Goal: Task Accomplishment & Management: Manage account settings

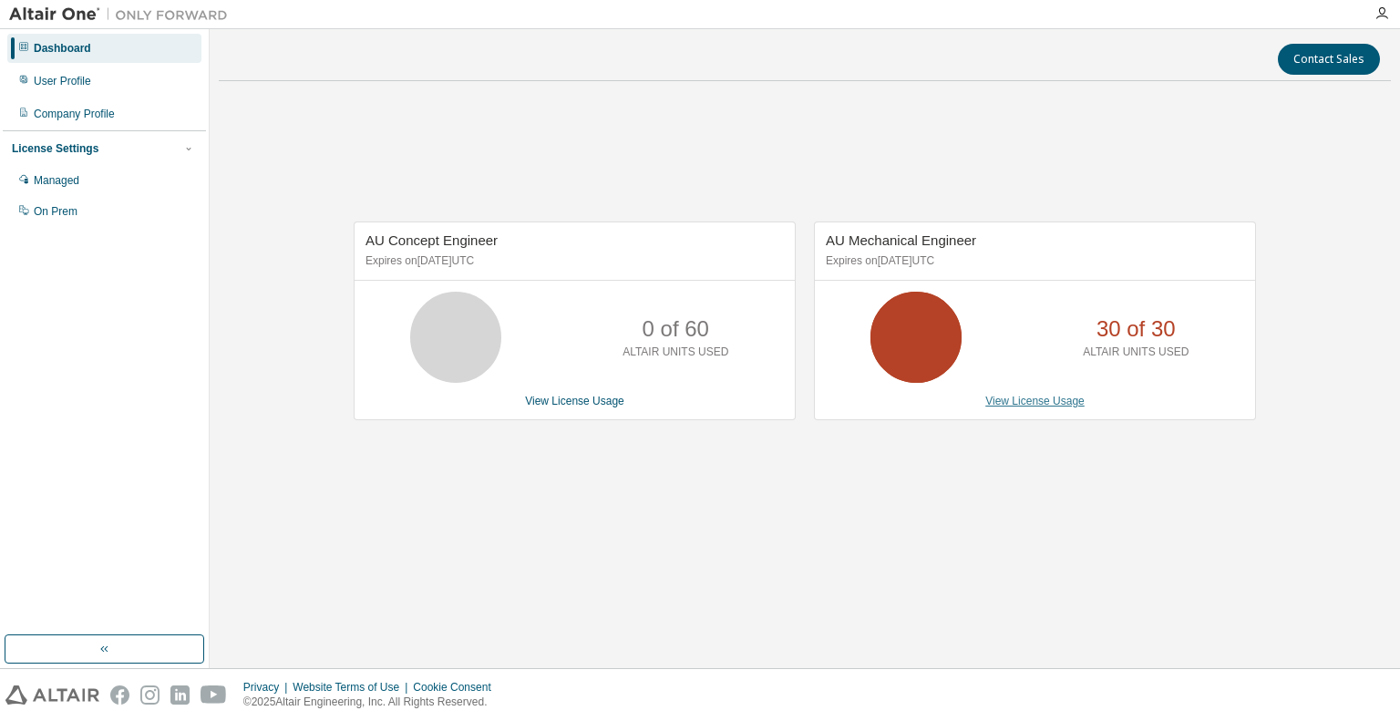
click at [1026, 397] on link "View License Usage" at bounding box center [1034, 401] width 99 height 13
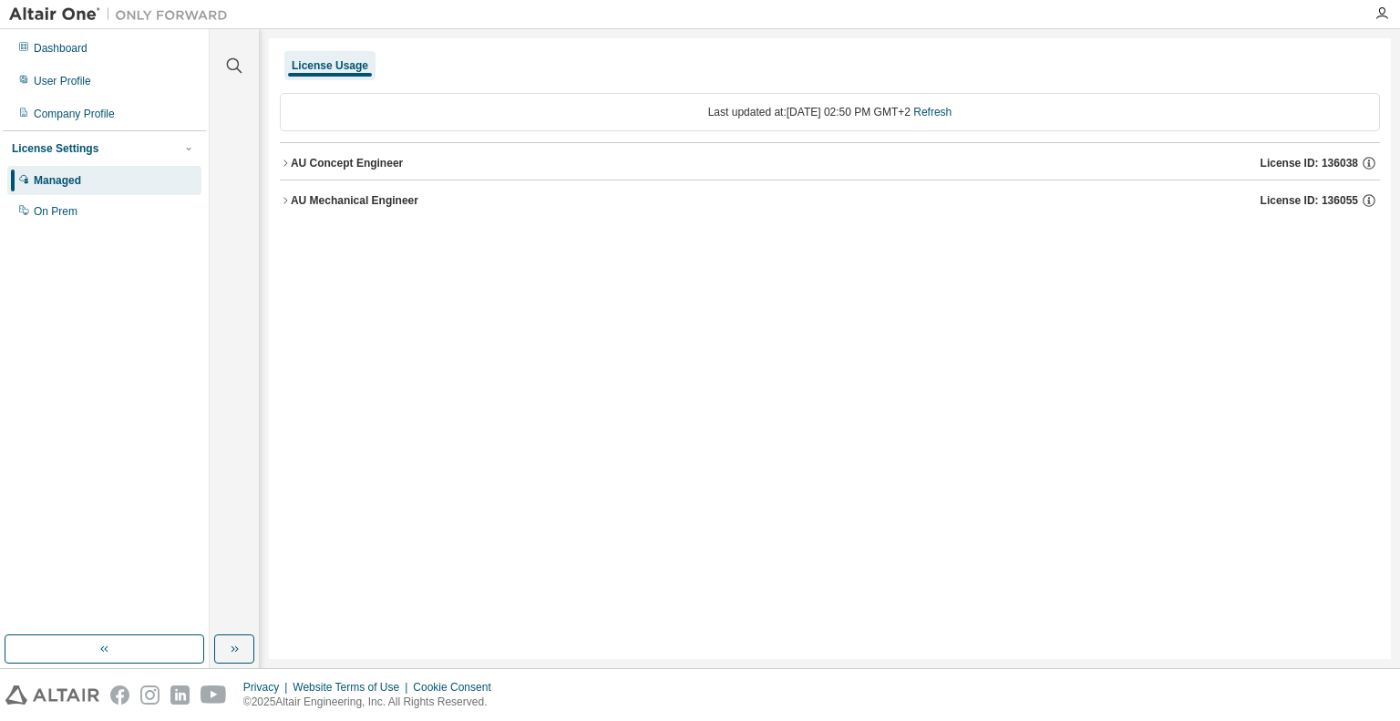
click at [802, 155] on div "AU Concept Engineer License ID: 136038" at bounding box center [835, 163] width 1089 height 16
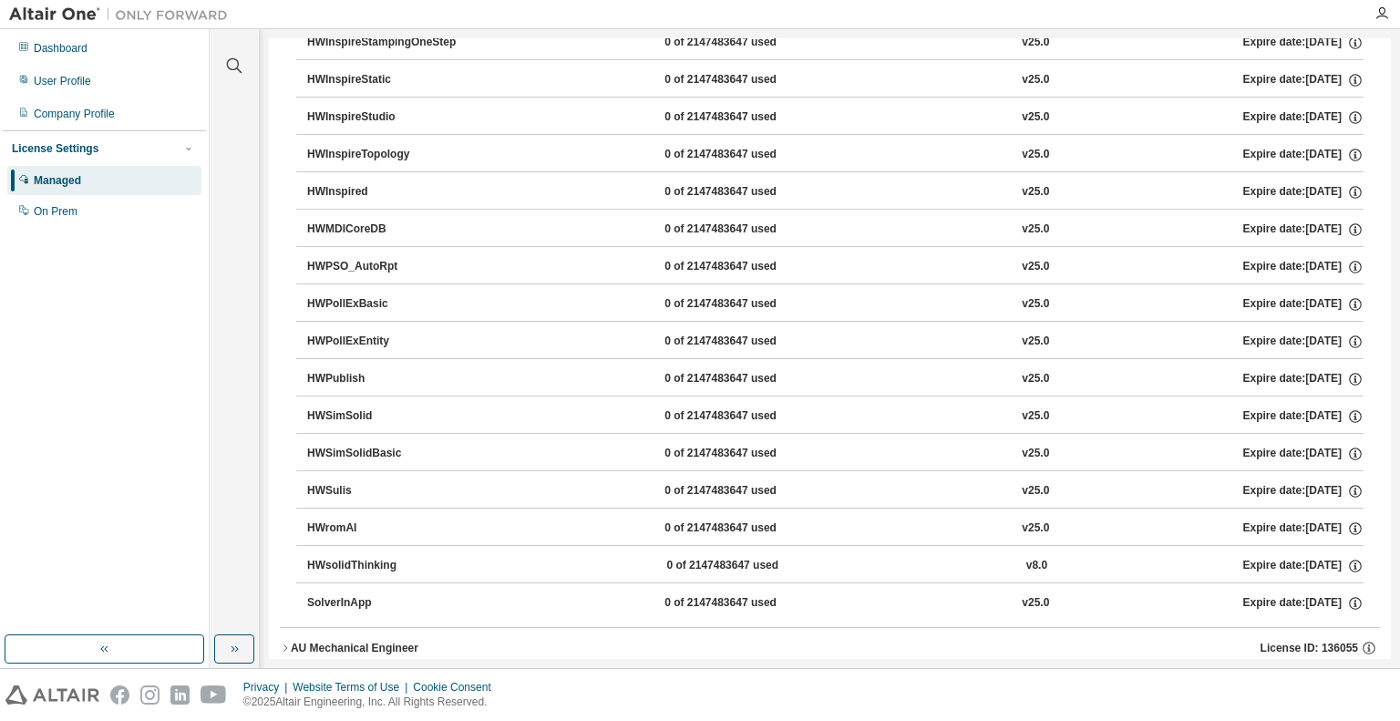
scroll to position [2898, 0]
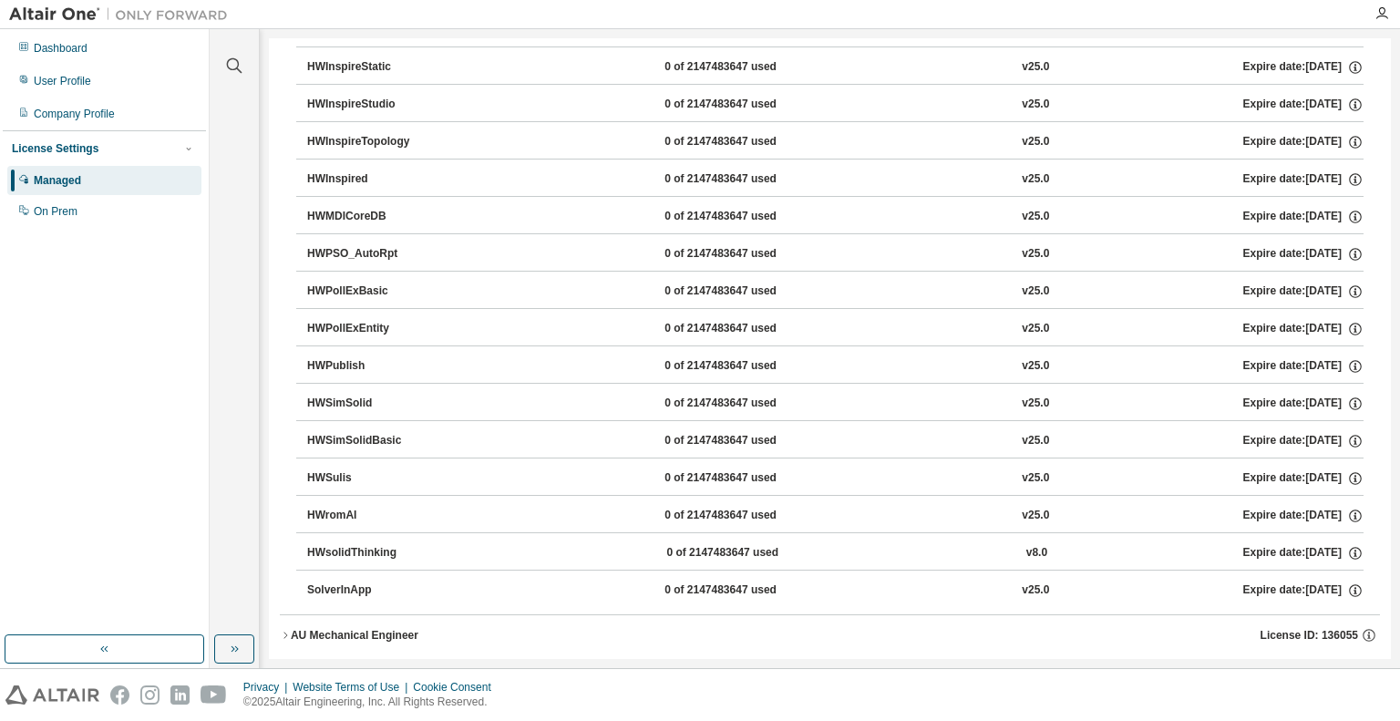
click at [406, 626] on button "AU Mechanical Engineer License ID: 136055" at bounding box center [830, 635] width 1100 height 40
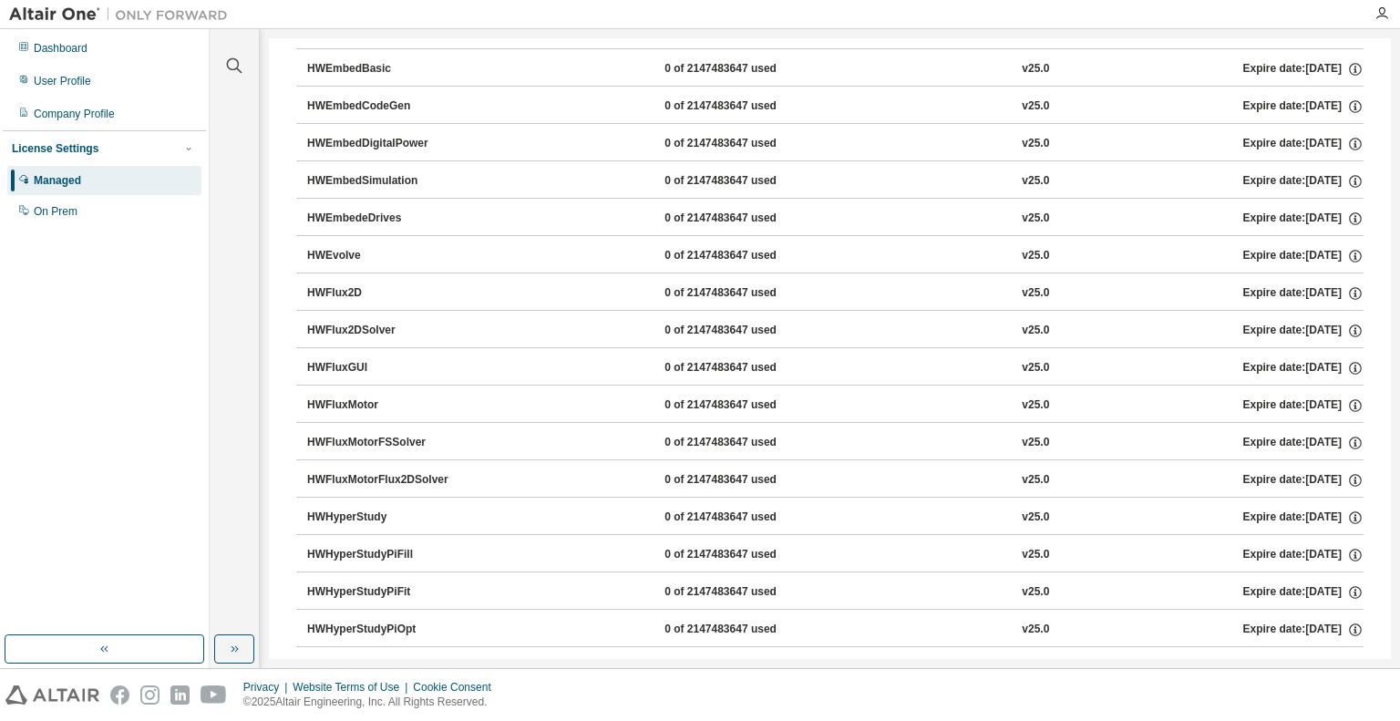
scroll to position [0, 0]
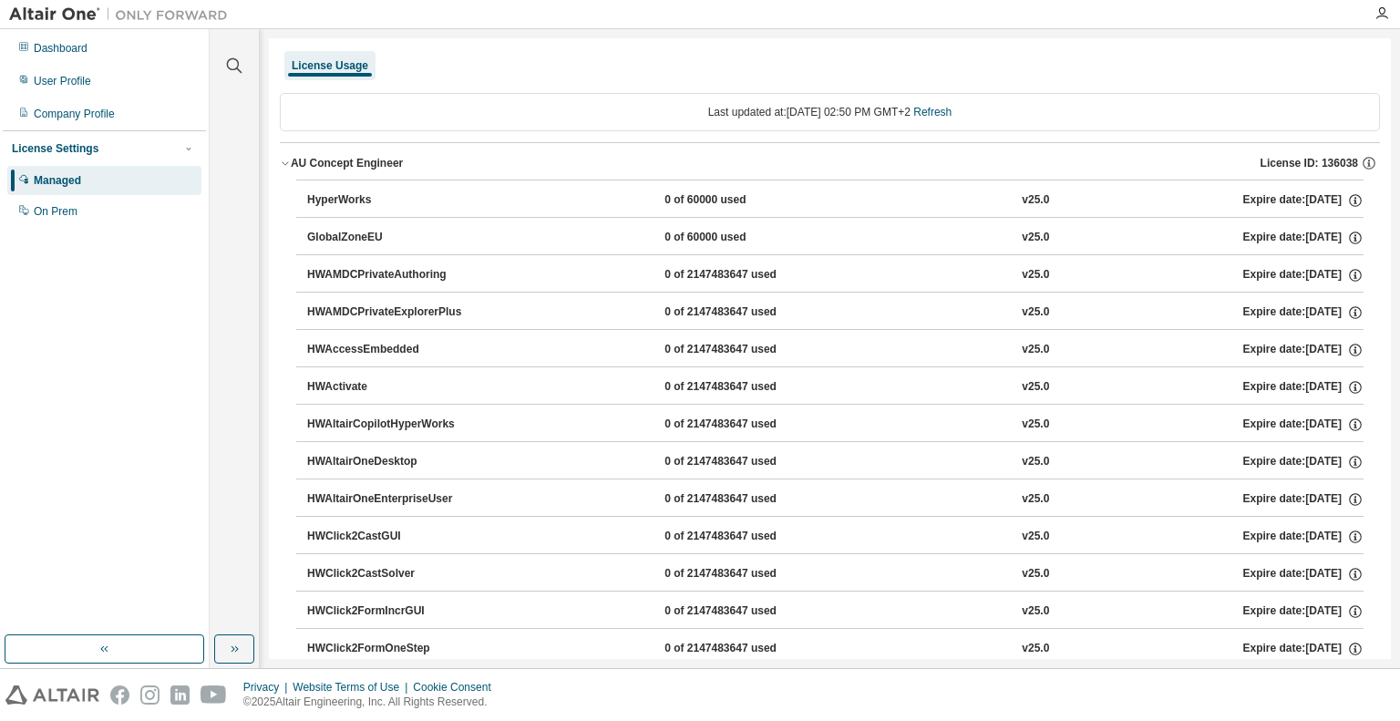
click at [285, 163] on icon "button" at bounding box center [285, 163] width 11 height 11
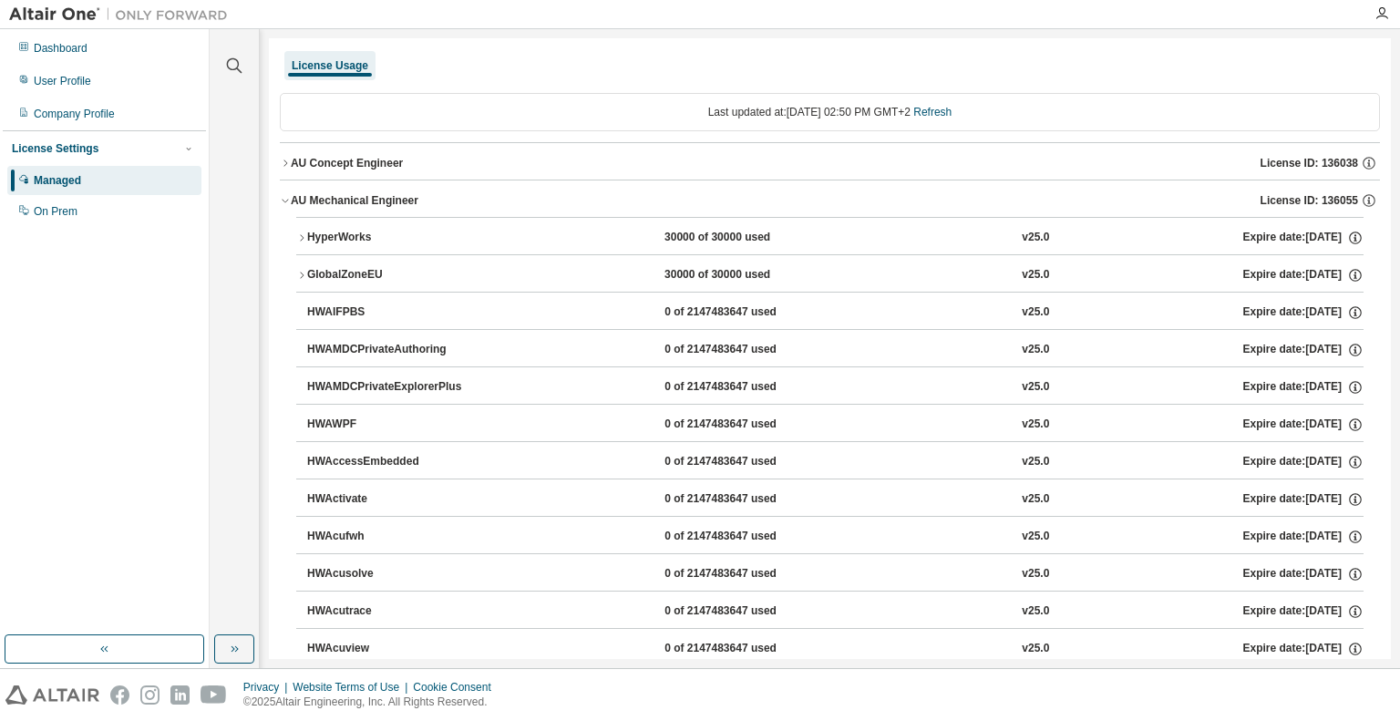
click at [308, 233] on div "HyperWorks" at bounding box center [389, 238] width 164 height 16
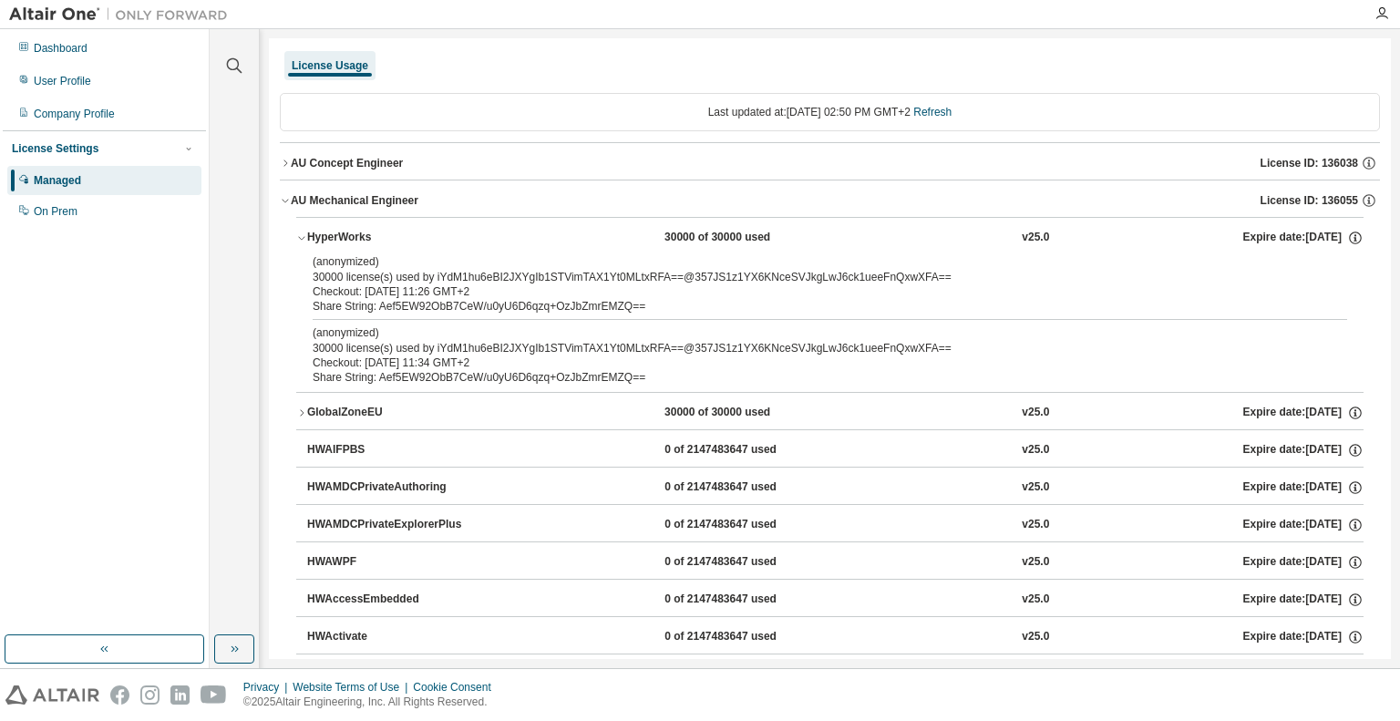
click at [76, 175] on div "Managed" at bounding box center [57, 180] width 47 height 15
click at [67, 57] on div "Dashboard" at bounding box center [104, 48] width 194 height 29
